Goal: Information Seeking & Learning: Learn about a topic

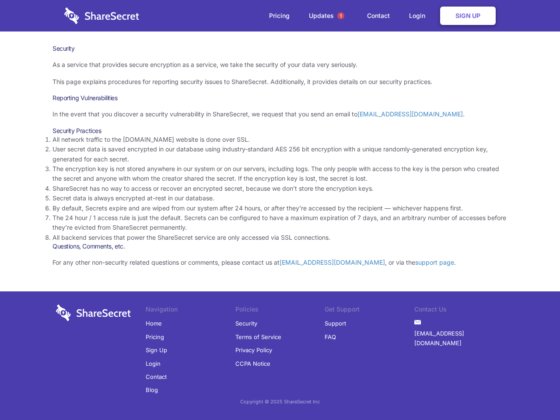
click at [280, 210] on li "By default, Secrets expire and are wiped from our system after 24 hours, or aft…" at bounding box center [280, 209] width 455 height 10
click at [341, 16] on span "1" at bounding box center [341, 15] width 7 height 7
